Goal: Ask a question

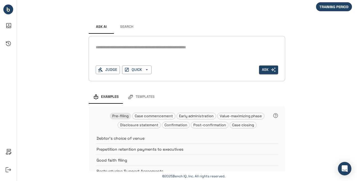
click at [161, 49] on textarea at bounding box center [187, 47] width 182 height 6
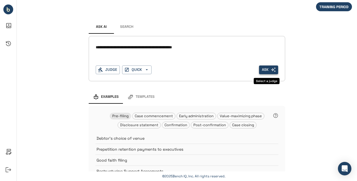
type textarea "**********"
click at [259, 68] on button "Ask" at bounding box center [268, 69] width 19 height 9
click at [109, 71] on button "Judge" at bounding box center [108, 69] width 24 height 9
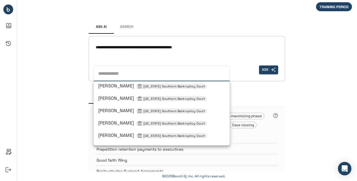
scroll to position [436, 0]
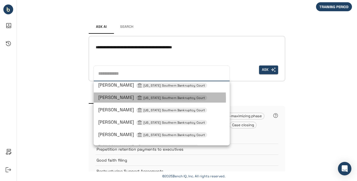
click at [130, 98] on span "Christopher M Lopez Texas Southern Bankruptcy Court" at bounding box center [152, 97] width 109 height 6
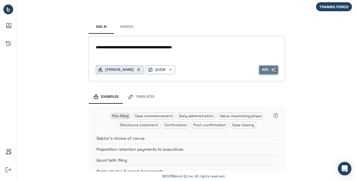
click at [263, 70] on button "Ask" at bounding box center [268, 69] width 19 height 9
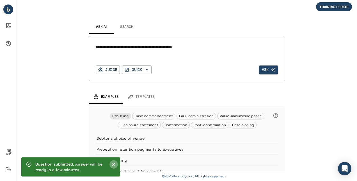
click at [115, 162] on icon "Close" at bounding box center [114, 164] width 6 height 6
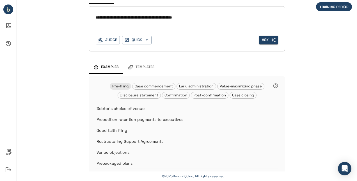
scroll to position [0, 0]
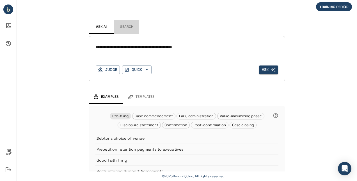
click at [124, 29] on button "Search" at bounding box center [126, 26] width 25 height 13
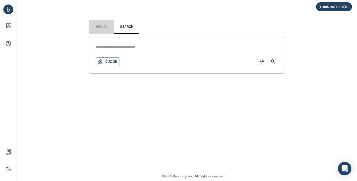
click at [102, 29] on button "Ask AI" at bounding box center [101, 26] width 25 height 13
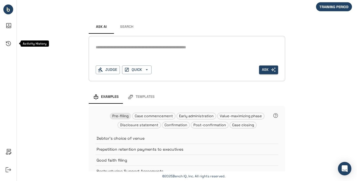
click at [5, 42] on icon "Activity History" at bounding box center [8, 43] width 13 height 13
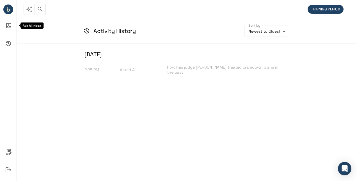
click at [9, 28] on icon "Ask AI Inbox" at bounding box center [8, 25] width 13 height 13
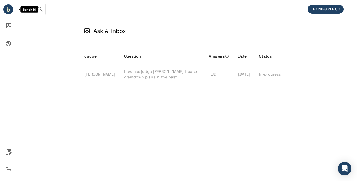
click at [9, 8] on circle "Bench IQ" at bounding box center [8, 9] width 10 height 10
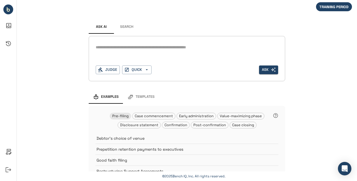
click at [326, 69] on div "Ask AI Search * Judge QUICK Ask Examples Templates Pre-filing Case commencement…" at bounding box center [187, 130] width 340 height 260
click at [7, 42] on icon "Activity History" at bounding box center [8, 43] width 5 height 5
click at [129, 27] on button "Search" at bounding box center [126, 26] width 25 height 13
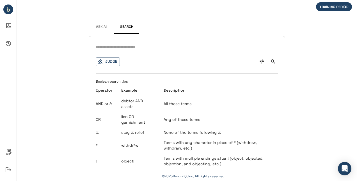
click at [100, 26] on span "Ask AI" at bounding box center [101, 27] width 11 height 4
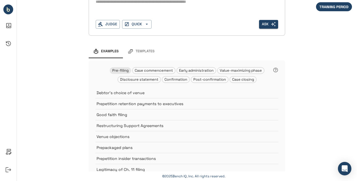
scroll to position [46, 0]
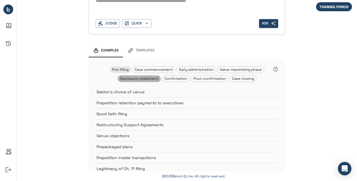
click at [127, 80] on span "Disclosure statement" at bounding box center [139, 78] width 43 height 5
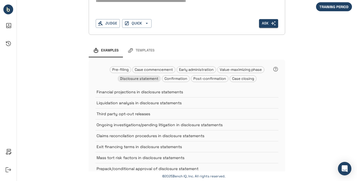
scroll to position [0, 0]
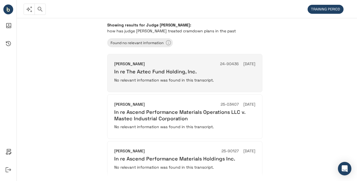
click at [181, 73] on h6 "In re The Aztec Fund Holding, Inc." at bounding box center [184, 71] width 141 height 6
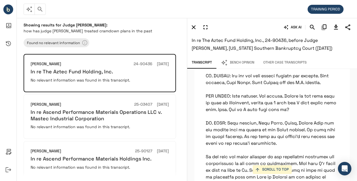
scroll to position [267, 0]
